Goal: Transaction & Acquisition: Purchase product/service

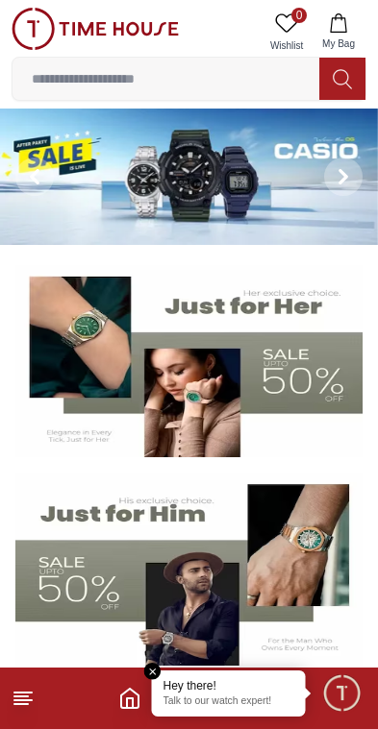
click at [339, 174] on icon at bounding box center [342, 176] width 15 height 15
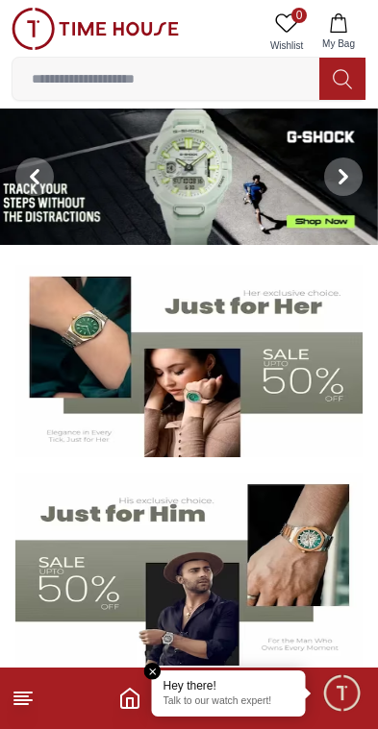
click at [345, 172] on icon at bounding box center [342, 176] width 15 height 15
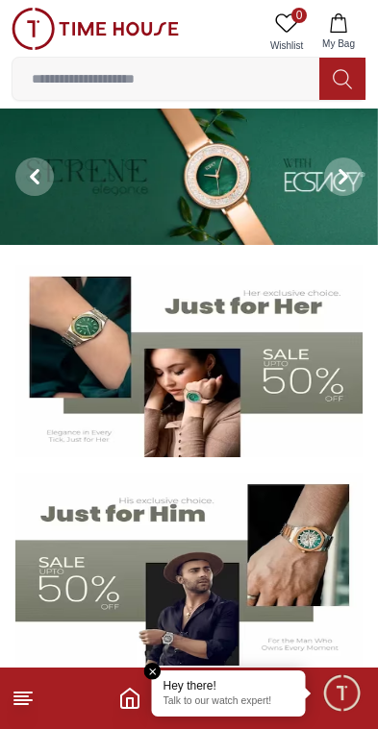
click at [355, 169] on span at bounding box center [343, 177] width 38 height 38
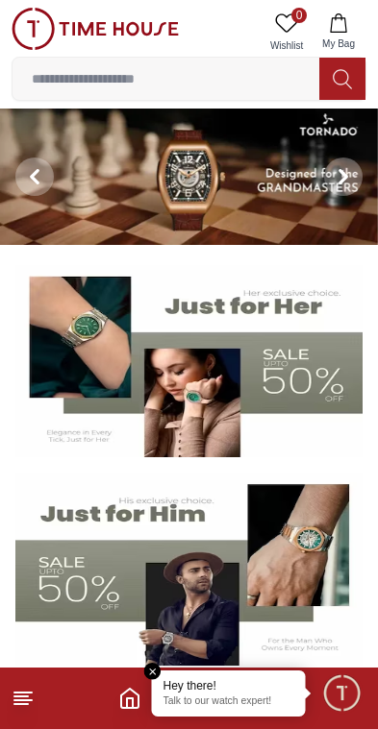
click at [348, 184] on icon at bounding box center [342, 176] width 15 height 15
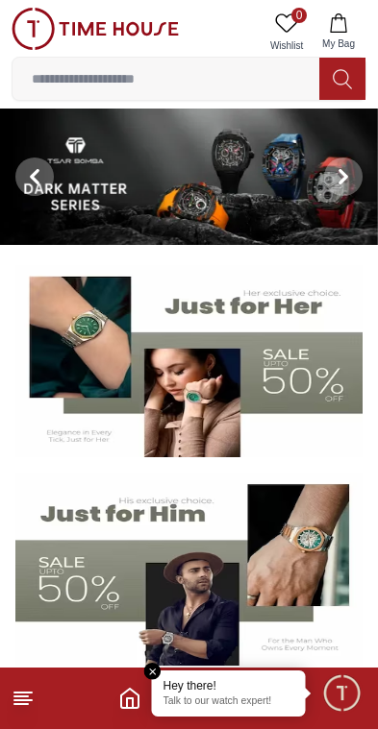
click at [347, 173] on icon at bounding box center [342, 176] width 15 height 15
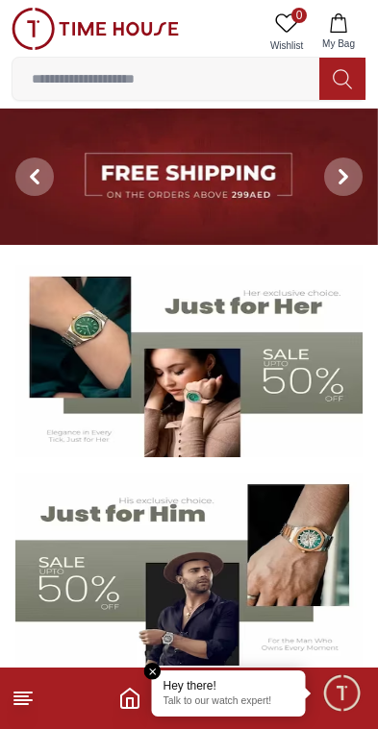
click at [253, 203] on img at bounding box center [189, 177] width 378 height 136
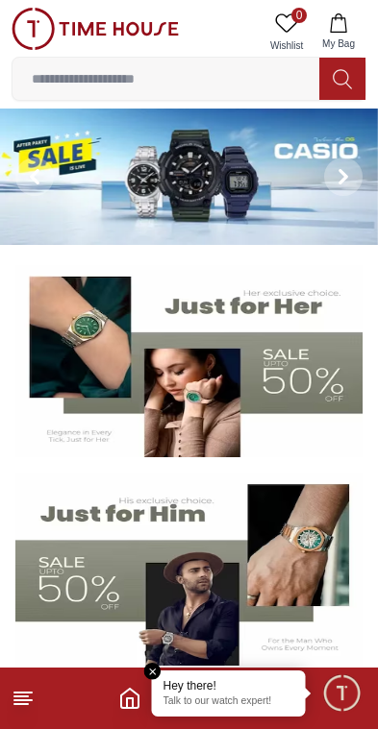
click at [340, 178] on icon at bounding box center [342, 176] width 15 height 15
click at [31, 706] on icon at bounding box center [23, 698] width 23 height 23
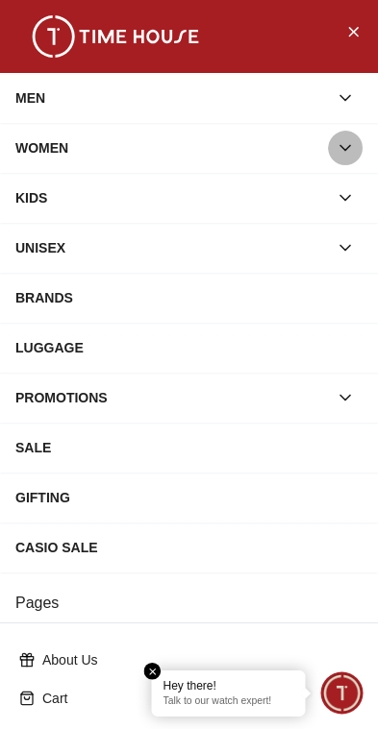
click at [360, 147] on button "button" at bounding box center [345, 148] width 35 height 35
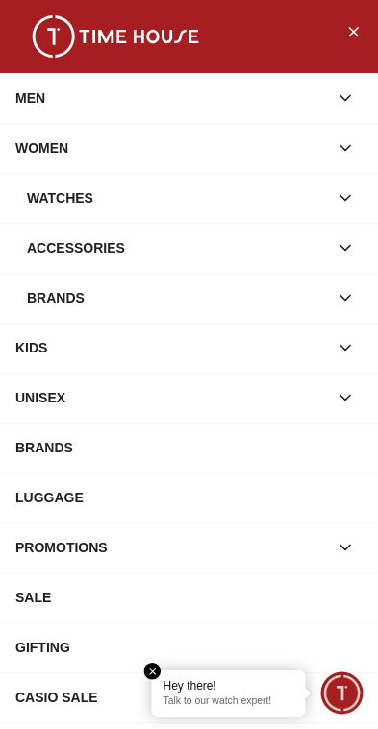
click at [344, 198] on icon "button" at bounding box center [344, 197] width 19 height 19
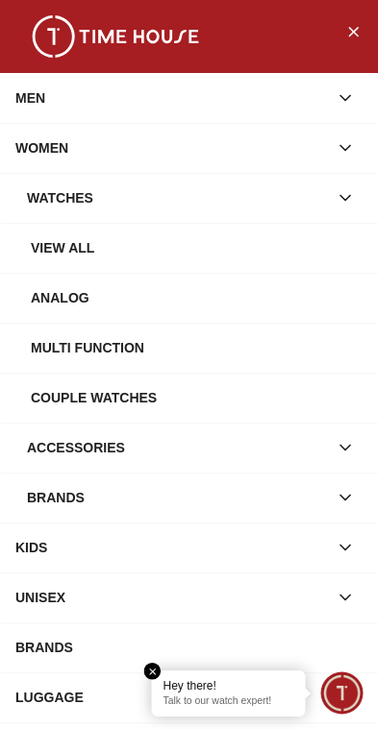
click at [93, 244] on div "View all" at bounding box center [196, 248] width 331 height 35
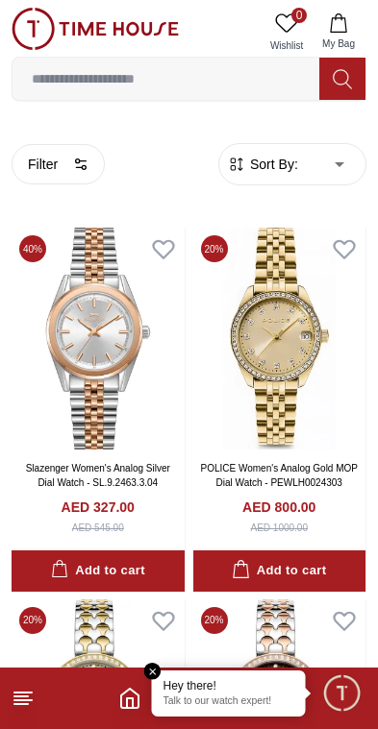
click at [358, 703] on span "Minimize live chat window" at bounding box center [341, 693] width 56 height 56
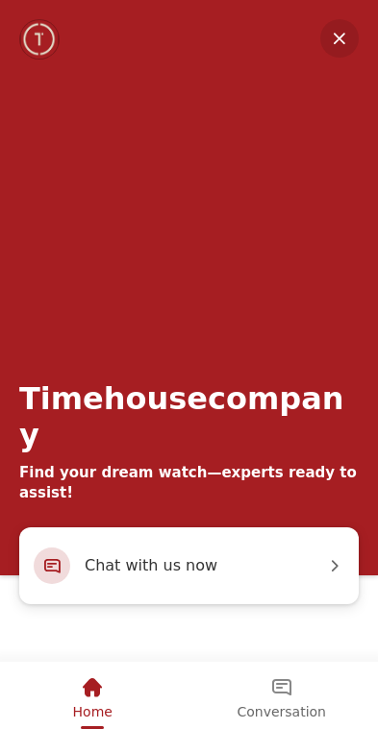
scroll to position [201, 0]
click at [94, 700] on div "Home" at bounding box center [92, 688] width 39 height 33
click at [94, 688] on em "Home" at bounding box center [92, 687] width 23 height 23
click at [291, 684] on em "Conversation" at bounding box center [281, 687] width 23 height 23
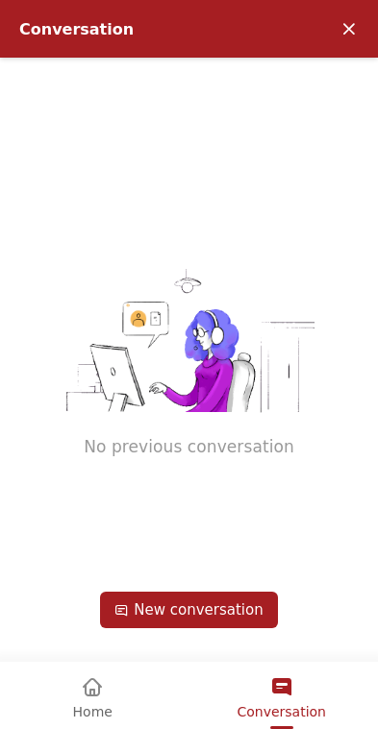
click at [354, 16] on em "Minimize" at bounding box center [349, 29] width 38 height 38
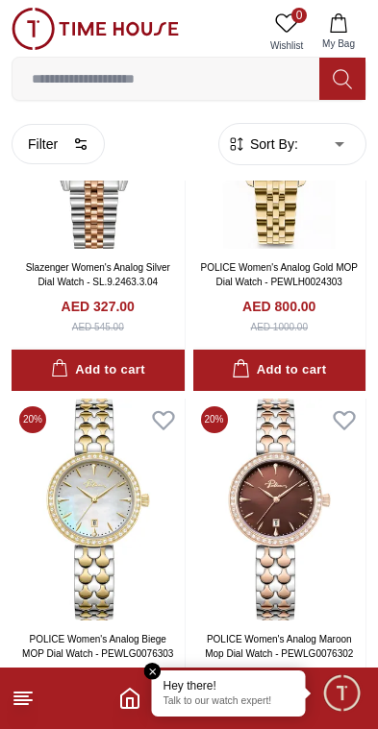
click at [243, 698] on p "Talk to our watch expert!" at bounding box center [228, 702] width 131 height 13
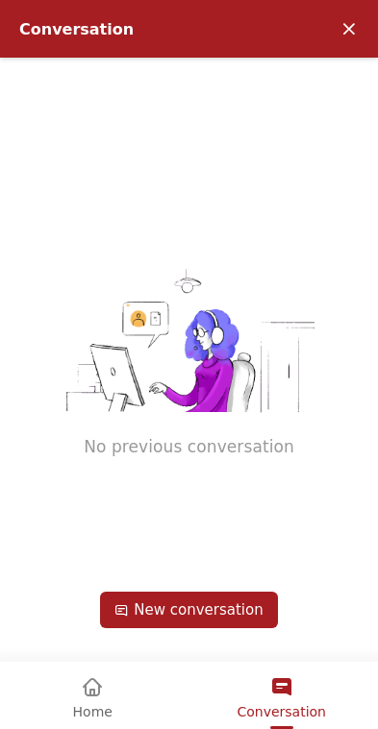
click at [361, 9] on header "Conversation" at bounding box center [189, 29] width 378 height 58
click at [357, 22] on em "Minimize" at bounding box center [349, 29] width 38 height 38
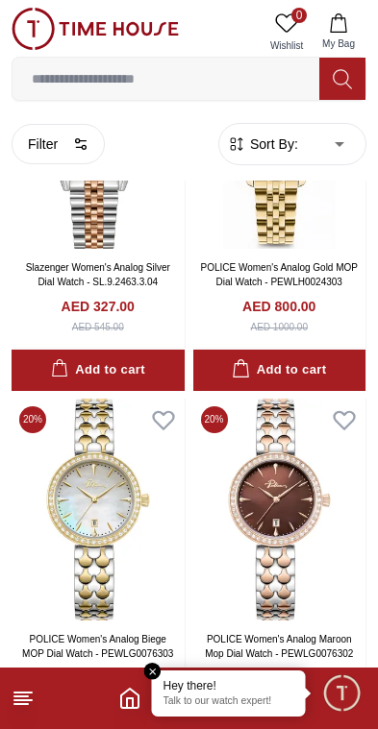
click at [229, 699] on p "Talk to our watch expert!" at bounding box center [228, 702] width 131 height 13
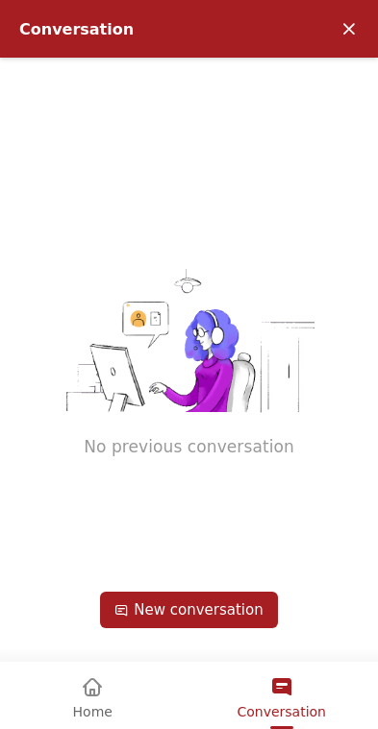
click at [343, 36] on em "Minimize" at bounding box center [349, 29] width 38 height 38
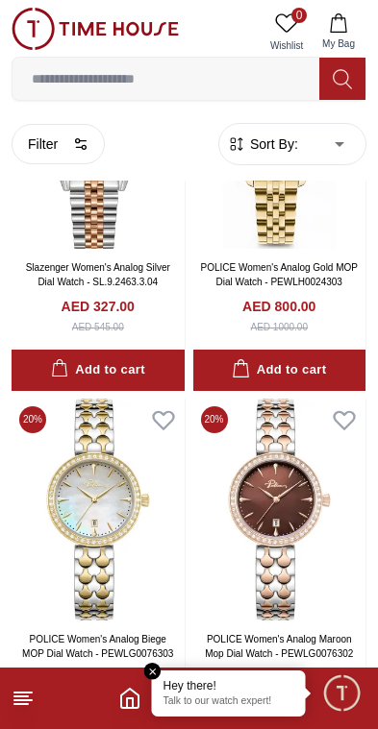
click at [145, 658] on link "POLICE Women's Analog Biege MOP Dial Watch - PEWLG0076303" at bounding box center [97, 646] width 151 height 25
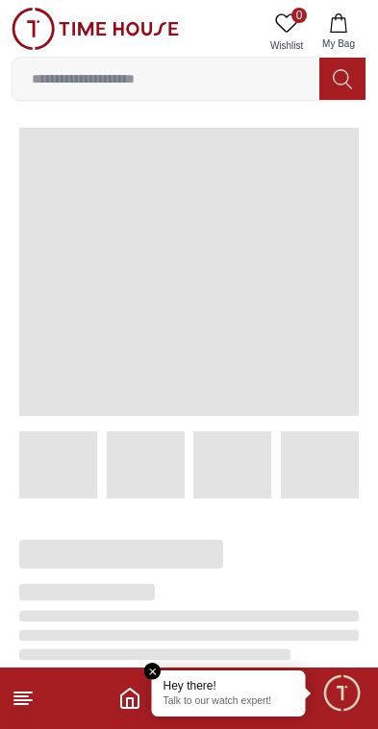
click at [159, 666] on em "Close tooltip" at bounding box center [152, 671] width 17 height 17
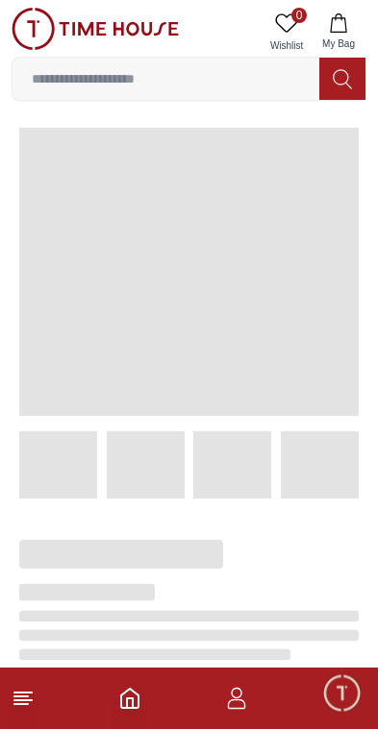
click at [242, 690] on icon "button" at bounding box center [236, 698] width 23 height 23
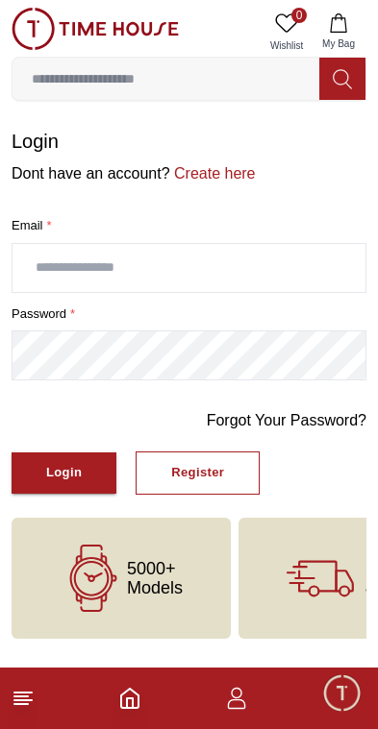
click at [129, 701] on icon "Home" at bounding box center [129, 698] width 23 height 23
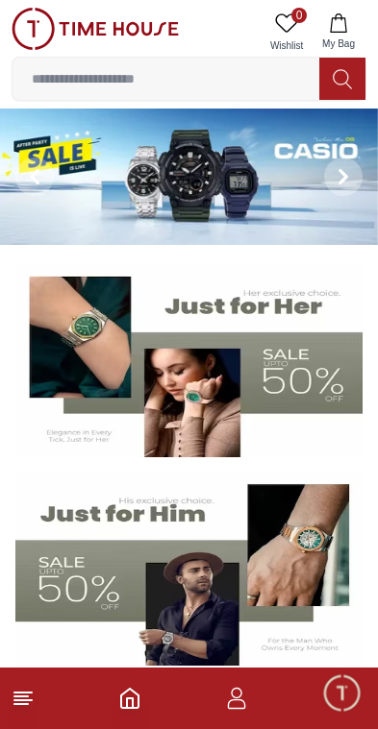
click at [28, 700] on line at bounding box center [22, 700] width 17 height 0
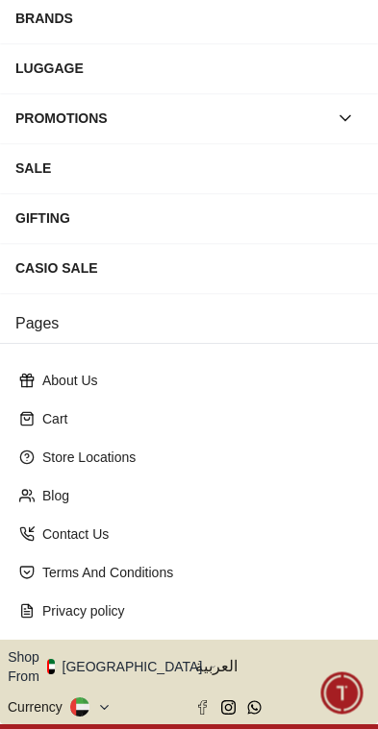
scroll to position [288, 0]
